Goal: Transaction & Acquisition: Purchase product/service

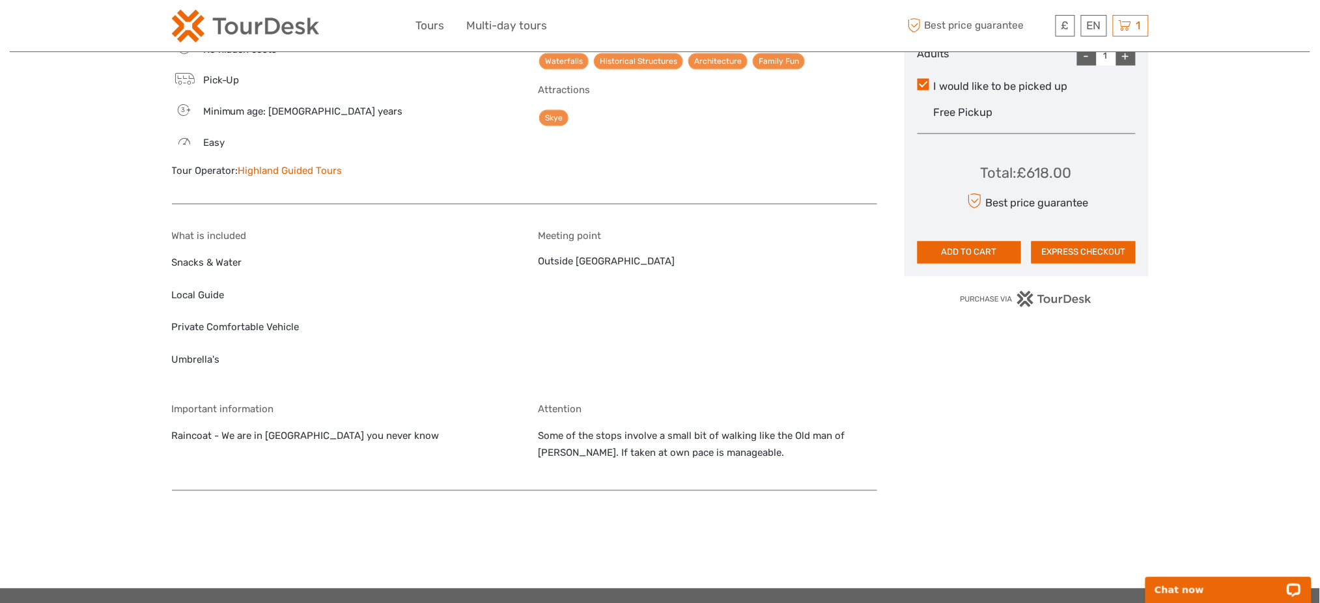
scroll to position [607, 0]
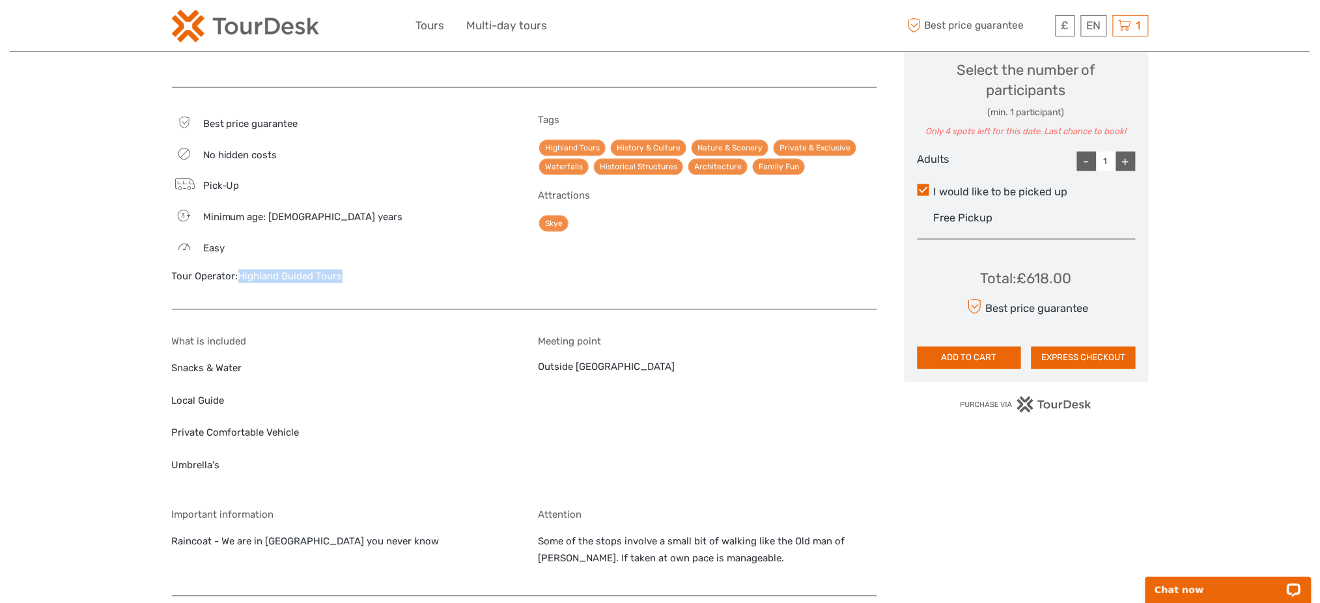
drag, startPoint x: 346, startPoint y: 253, endPoint x: 240, endPoint y: 264, distance: 107.3
click at [240, 270] on div "Tour Operator: Highland Guided Tours" at bounding box center [341, 277] width 339 height 14
copy link "Highland Guided Tours"
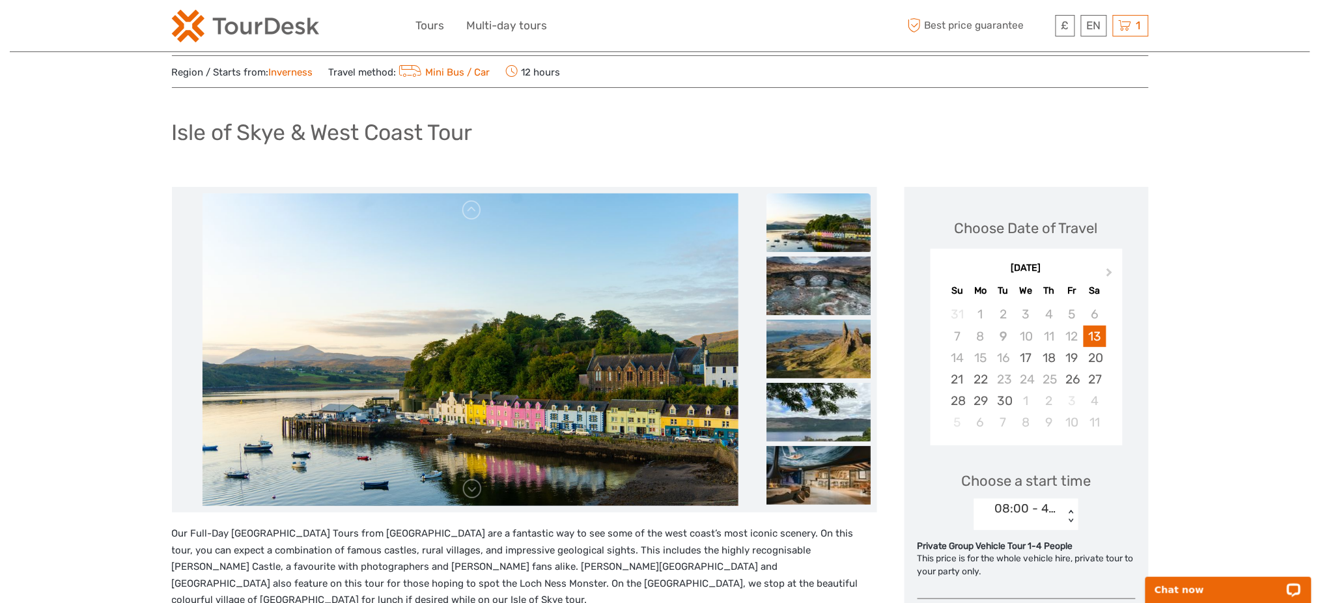
scroll to position [0, 0]
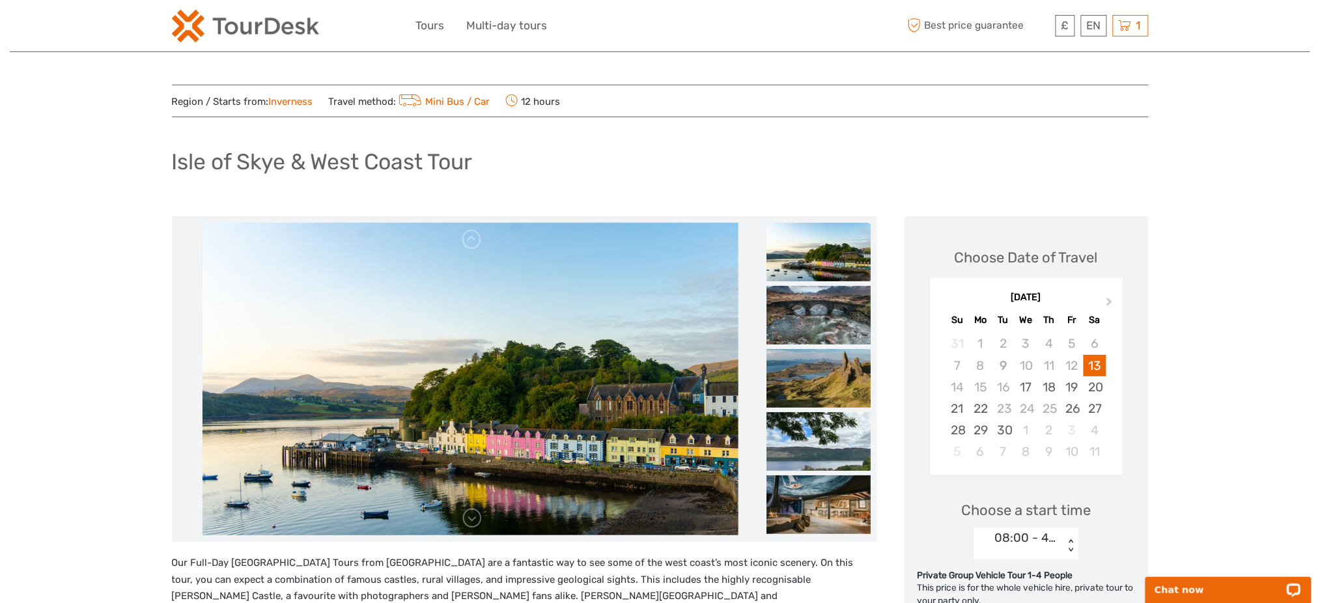
click at [396, 160] on h1 "Isle of Skye & West Coast Tour" at bounding box center [322, 161] width 301 height 27
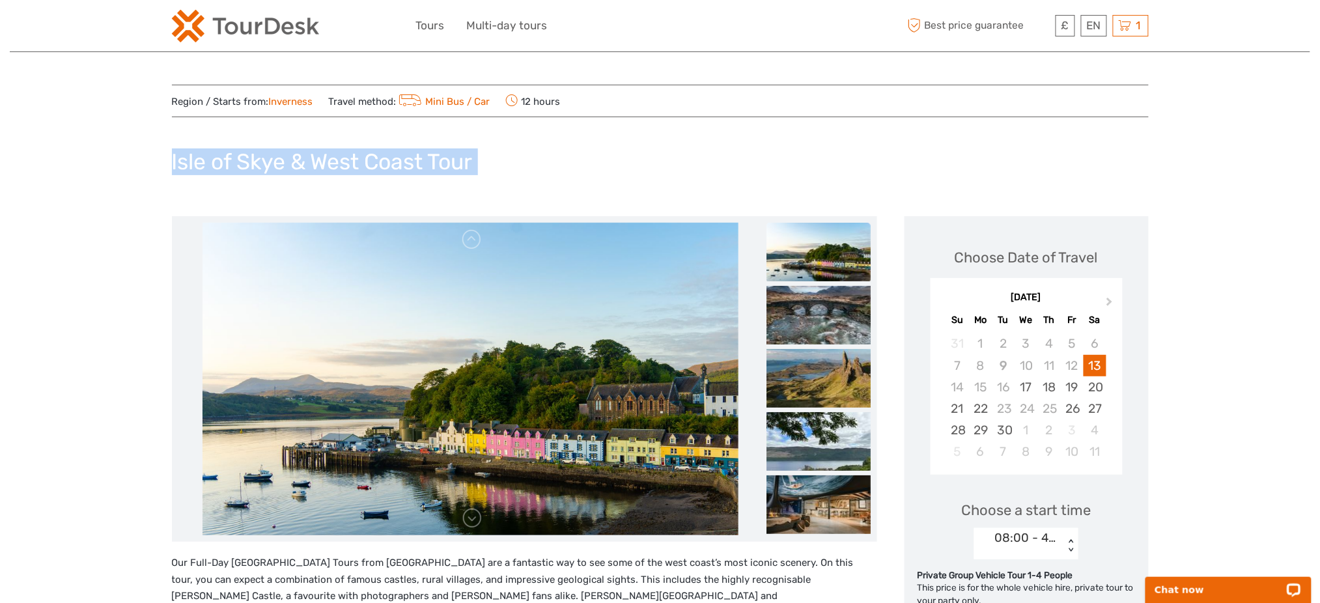
click at [396, 160] on h1 "Isle of Skye & West Coast Tour" at bounding box center [322, 161] width 301 height 27
copy div "Isle of Skye & West Coast Tour"
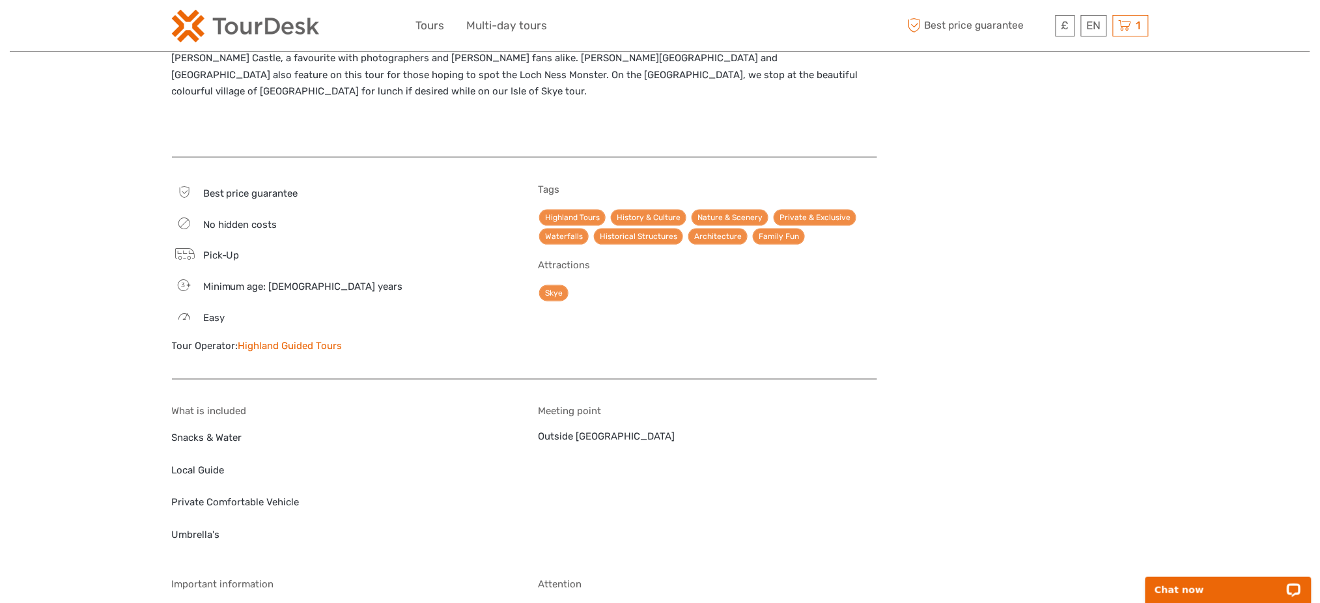
scroll to position [607, 0]
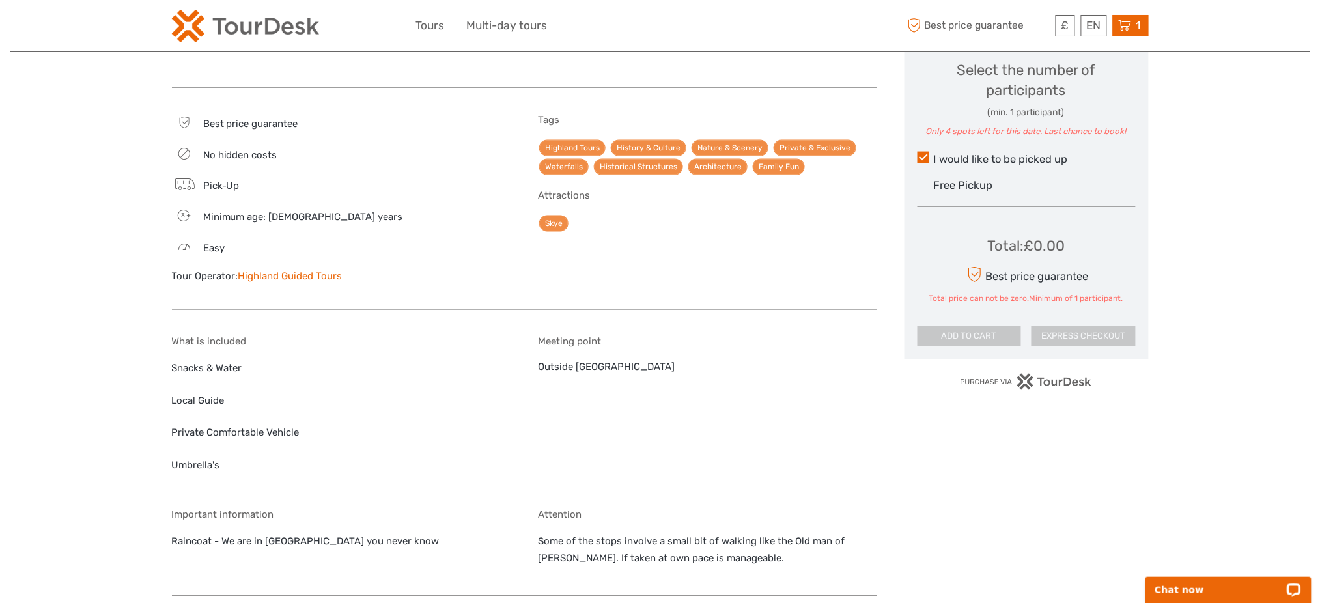
click at [1146, 31] on div "1 Items Isle of Skye & West Coast Tour 1x Adults [DATE] 08:00 AM £618.21 ($838.…" at bounding box center [1131, 25] width 36 height 21
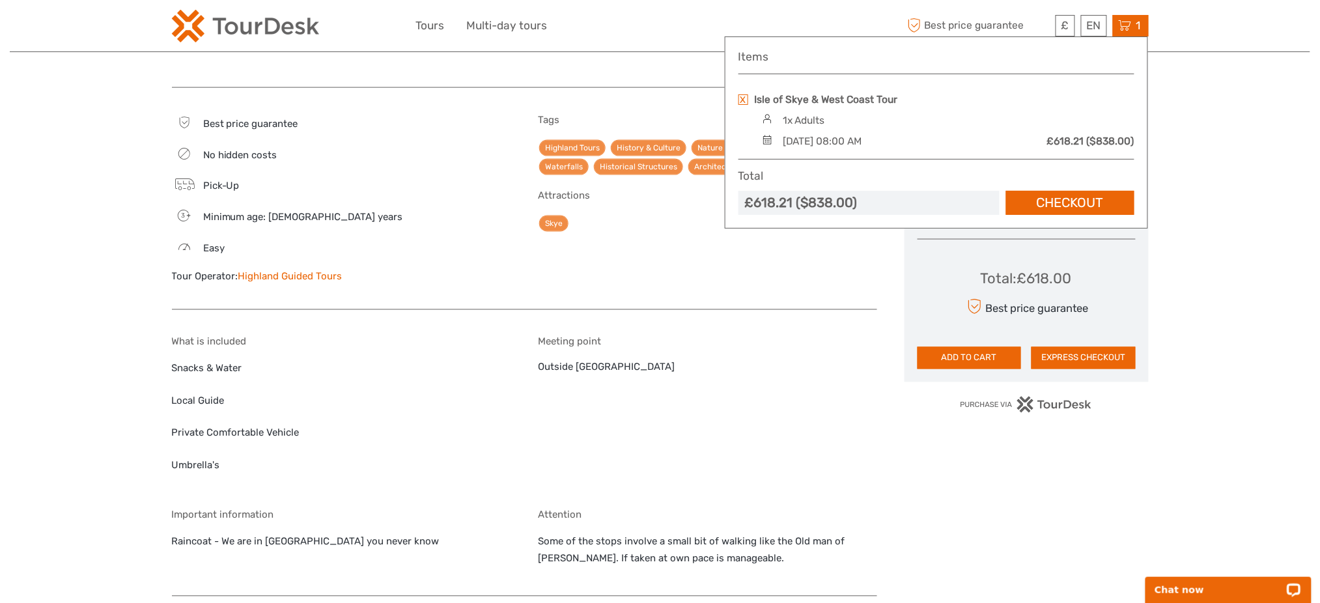
click at [740, 94] on link at bounding box center [743, 99] width 10 height 10
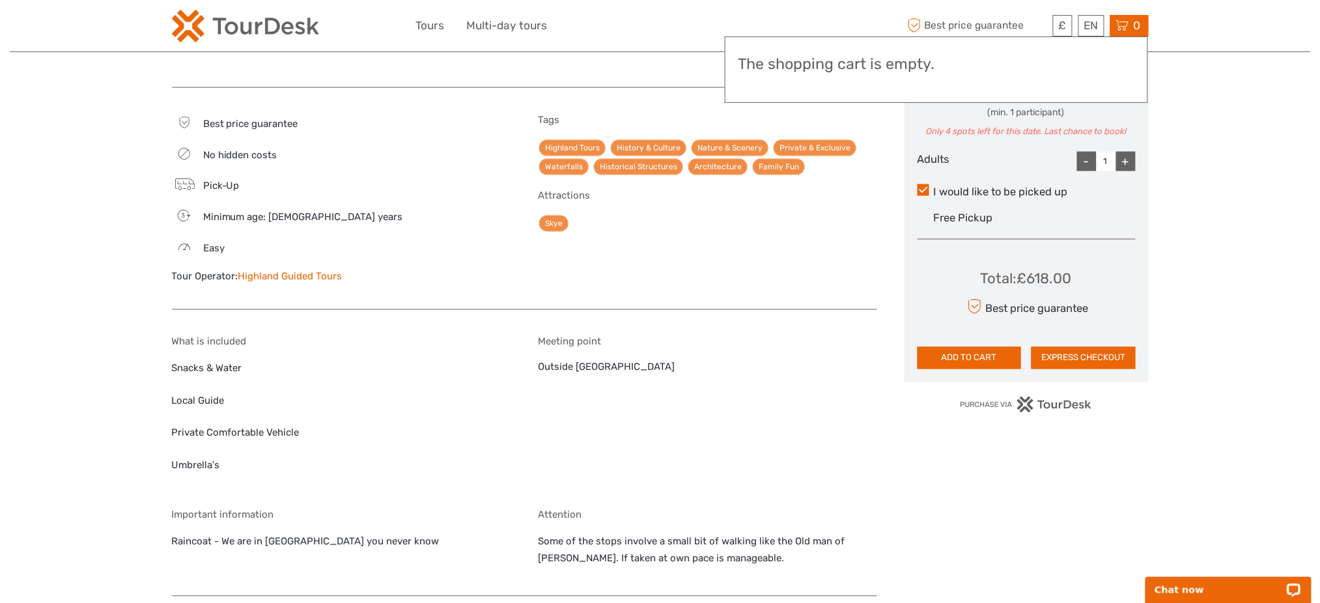
drag, startPoint x: 857, startPoint y: 299, endPoint x: 902, endPoint y: 308, distance: 46.5
click at [855, 295] on div "Best price guarantee No hidden costs Pick-Up 3 Minimum age: [DEMOGRAPHIC_DATA] …" at bounding box center [524, 103] width 705 height 988
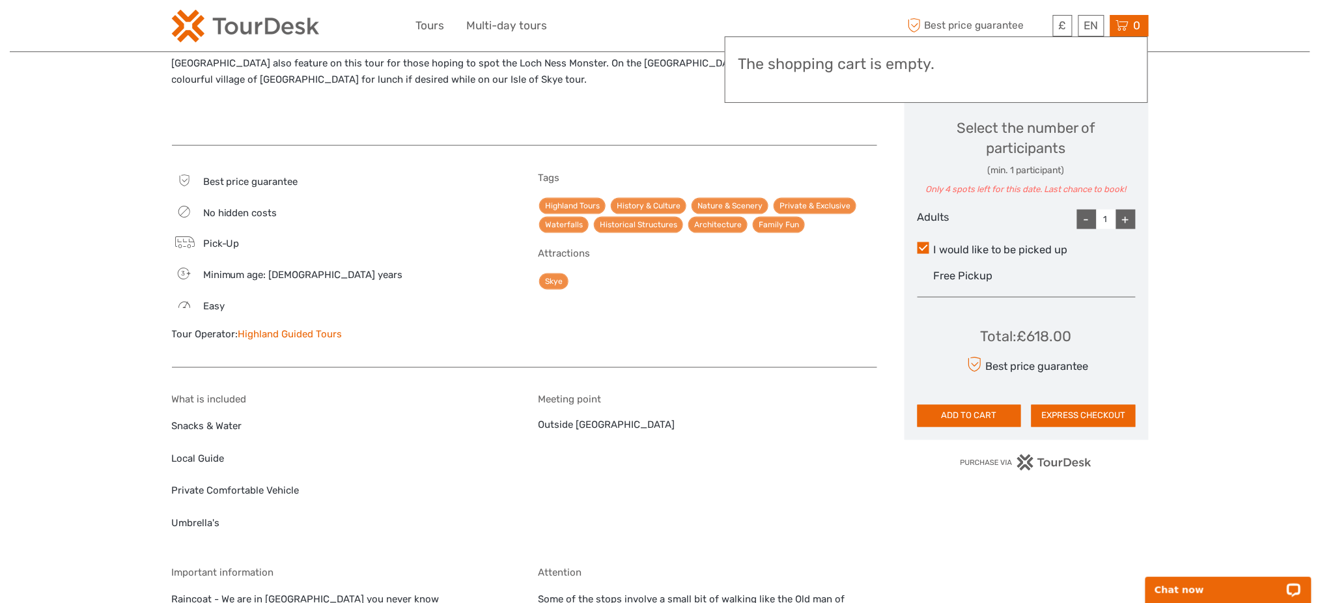
scroll to position [521, 0]
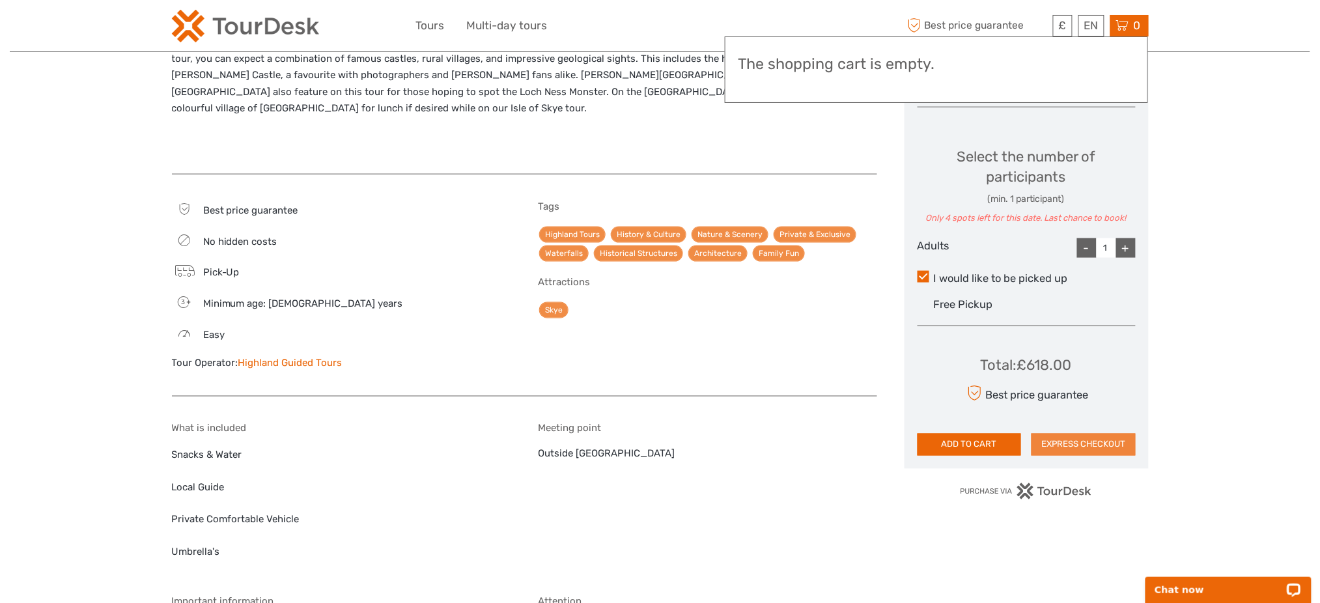
click at [1076, 449] on button "EXPRESS CHECKOUT" at bounding box center [1083, 445] width 104 height 22
